Goal: Information Seeking & Learning: Understand process/instructions

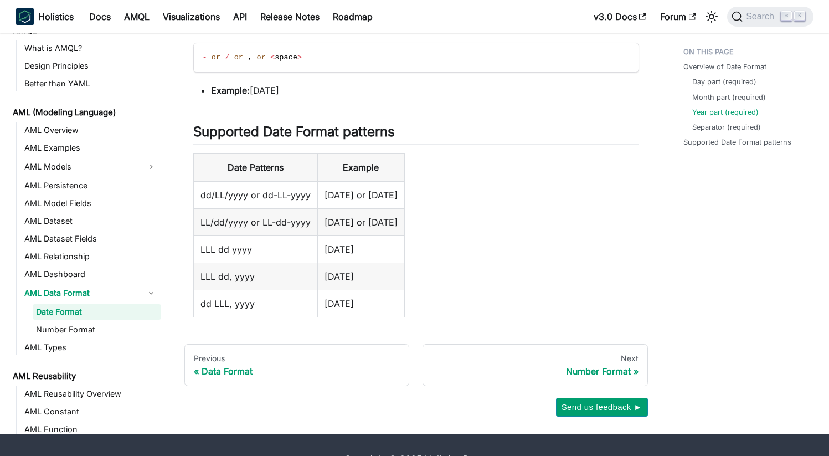
scroll to position [1031, 0]
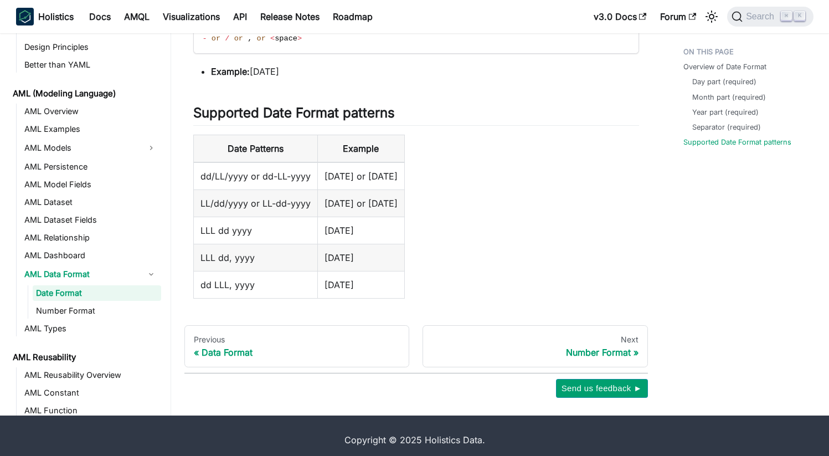
click at [243, 288] on td "dd LLL, yyyy" at bounding box center [255, 284] width 124 height 27
click at [267, 286] on td "dd LLL, yyyy" at bounding box center [255, 284] width 124 height 27
click at [222, 286] on td "dd LLL, yyyy" at bounding box center [255, 284] width 124 height 27
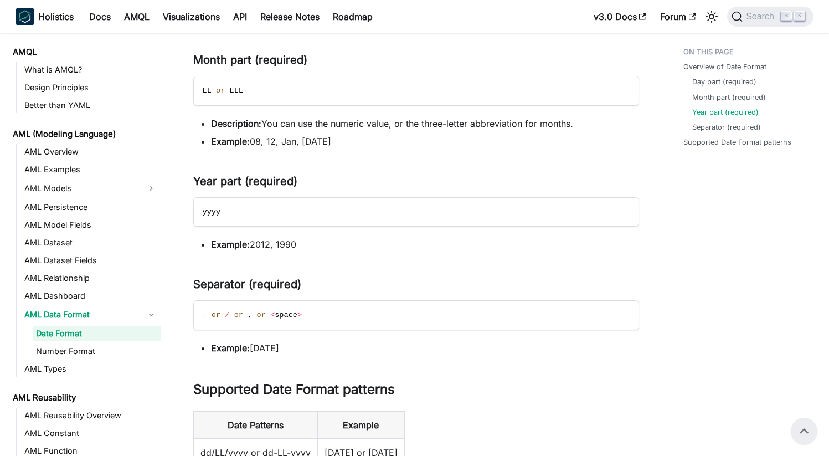
scroll to position [578, 0]
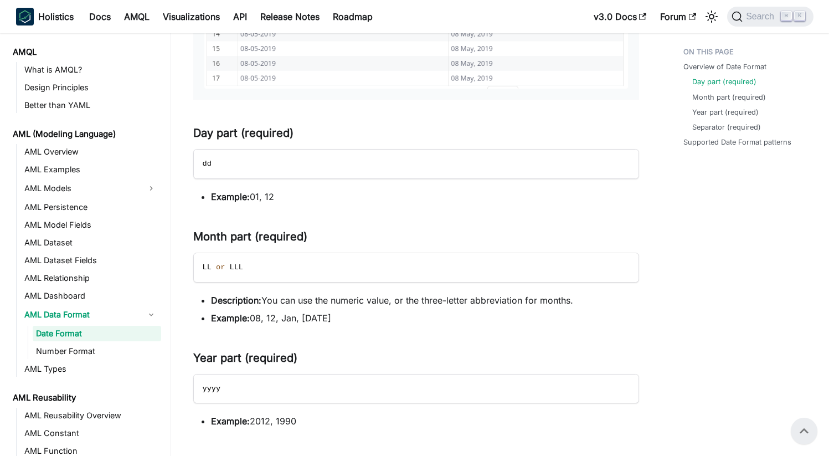
click at [458, 324] on li "Example: 08, 12, Jan, [DATE]" at bounding box center [425, 317] width 428 height 13
